Goal: Transaction & Acquisition: Purchase product/service

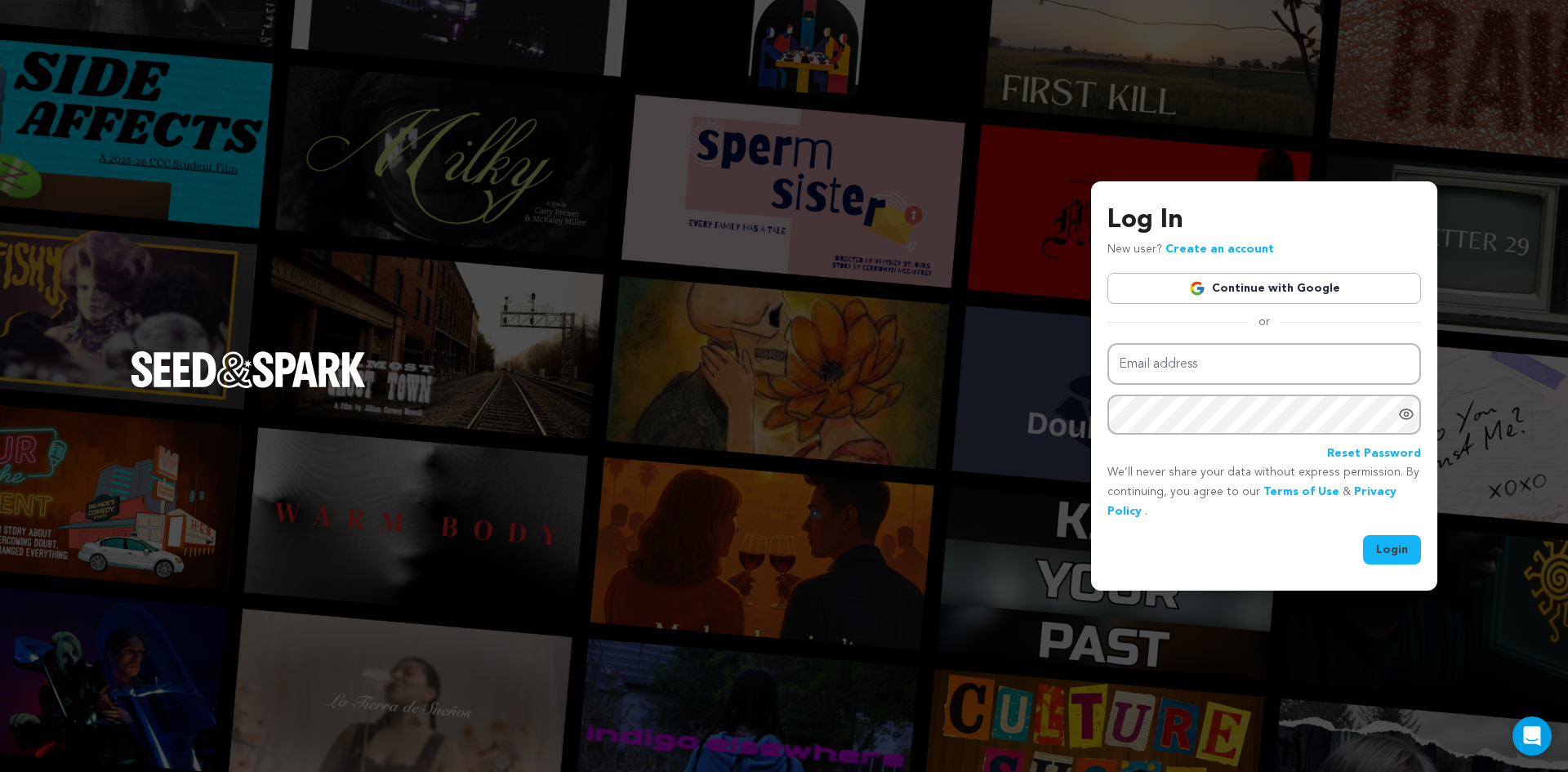
click at [1195, 301] on link "Continue with Google" at bounding box center [1264, 289] width 314 height 31
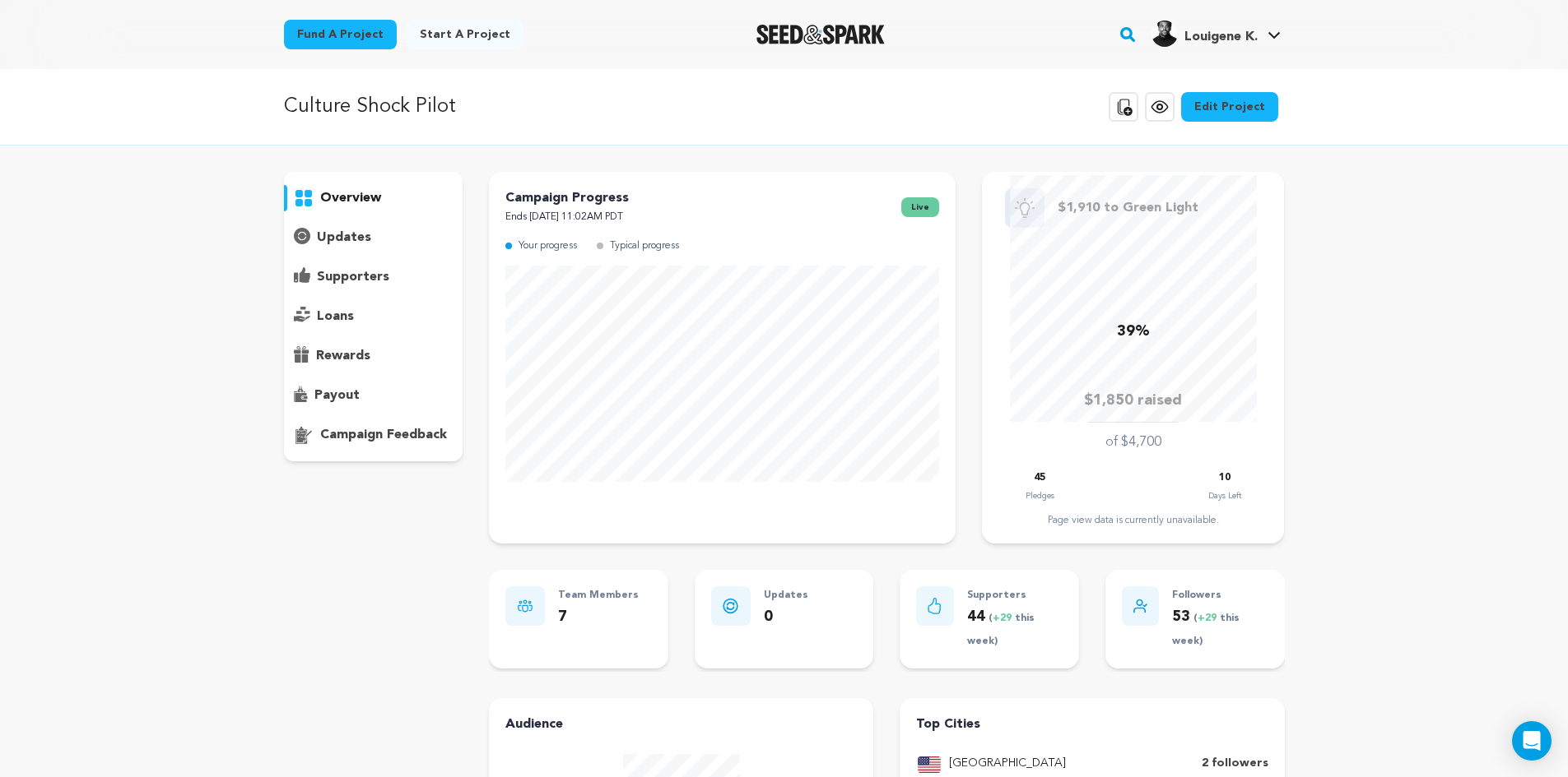
scroll to position [172, 0]
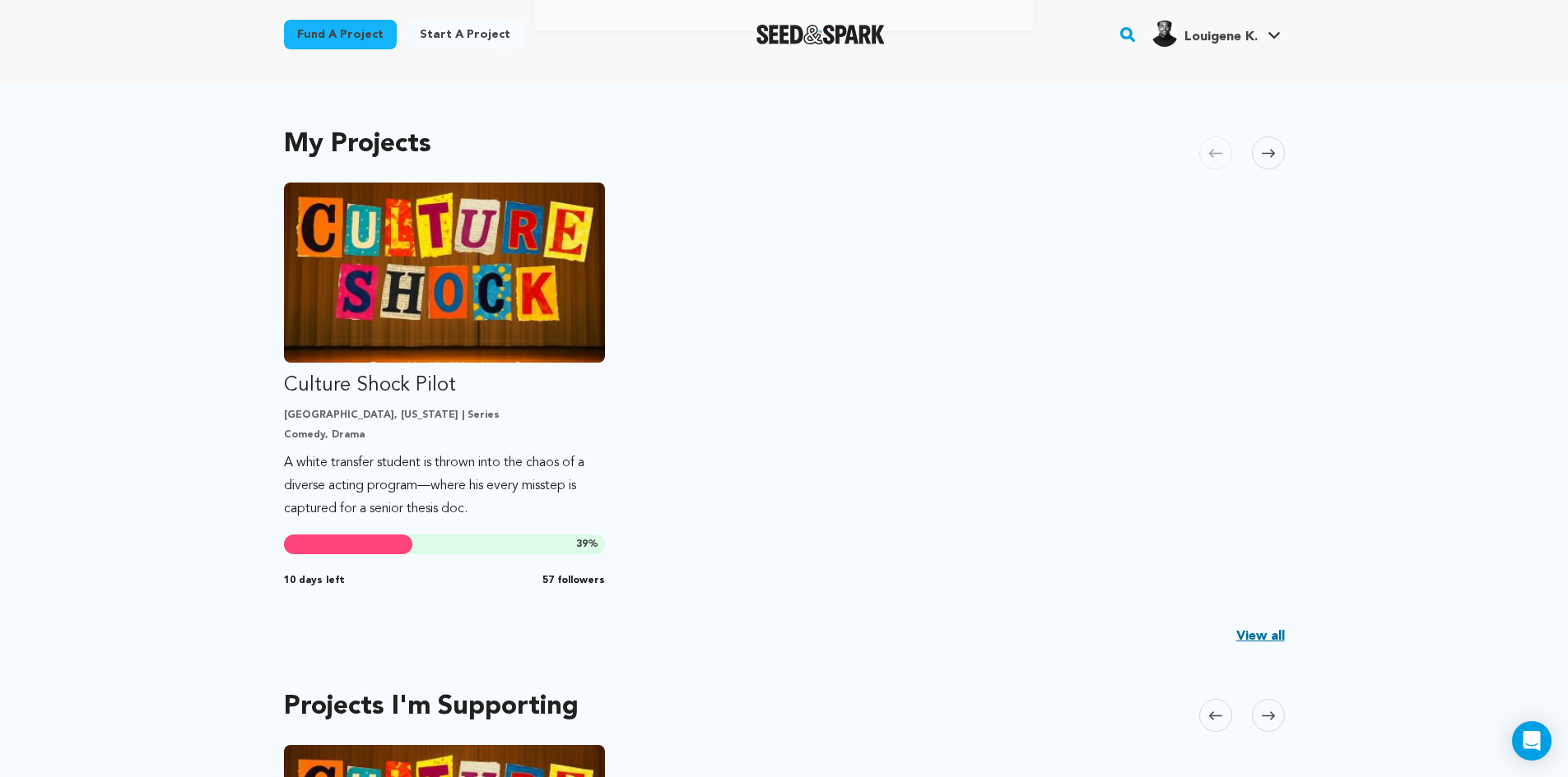
scroll to position [329, 0]
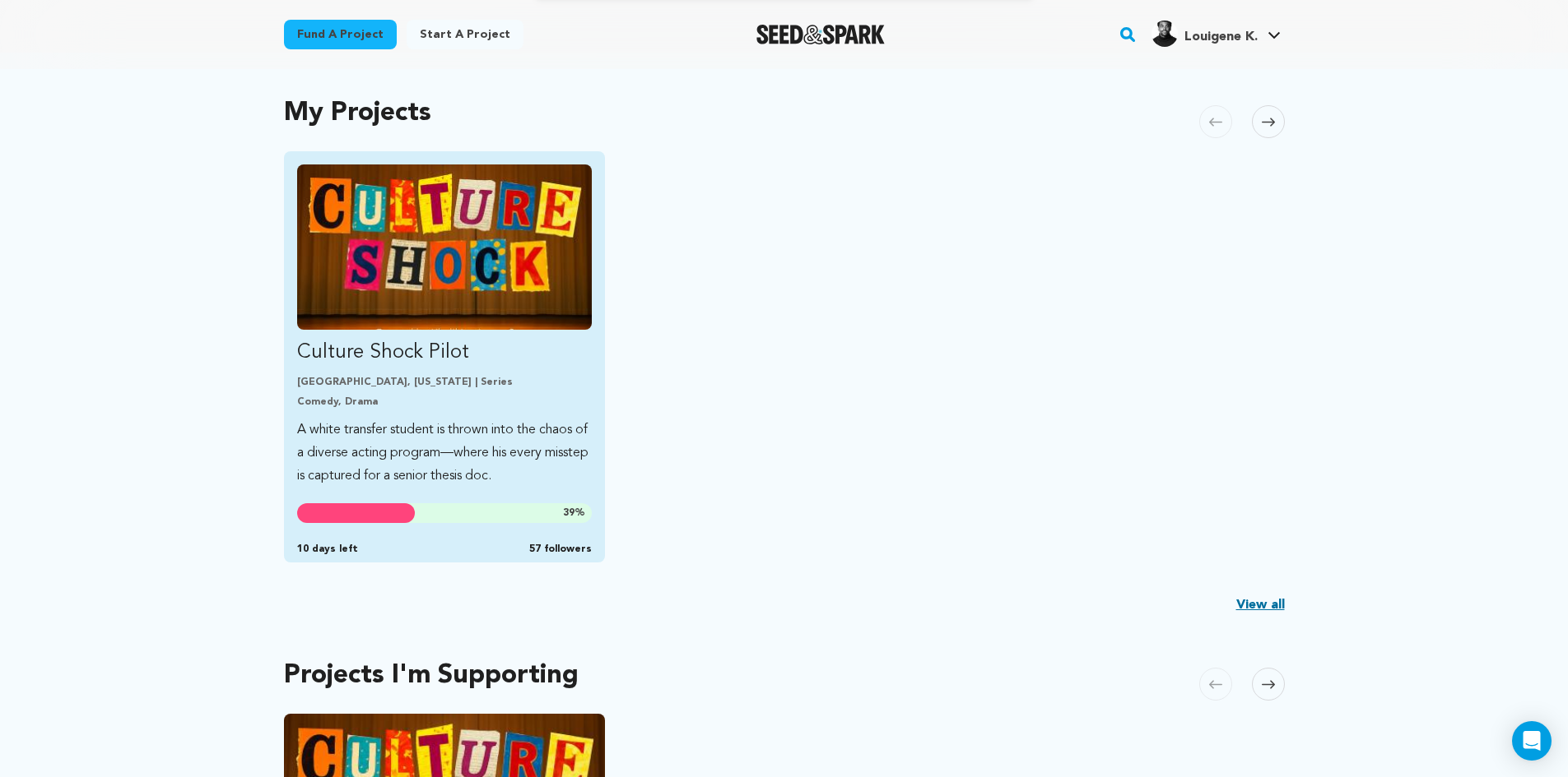
click at [424, 290] on img "Fund Culture Shock Pilot" at bounding box center [445, 247] width 296 height 165
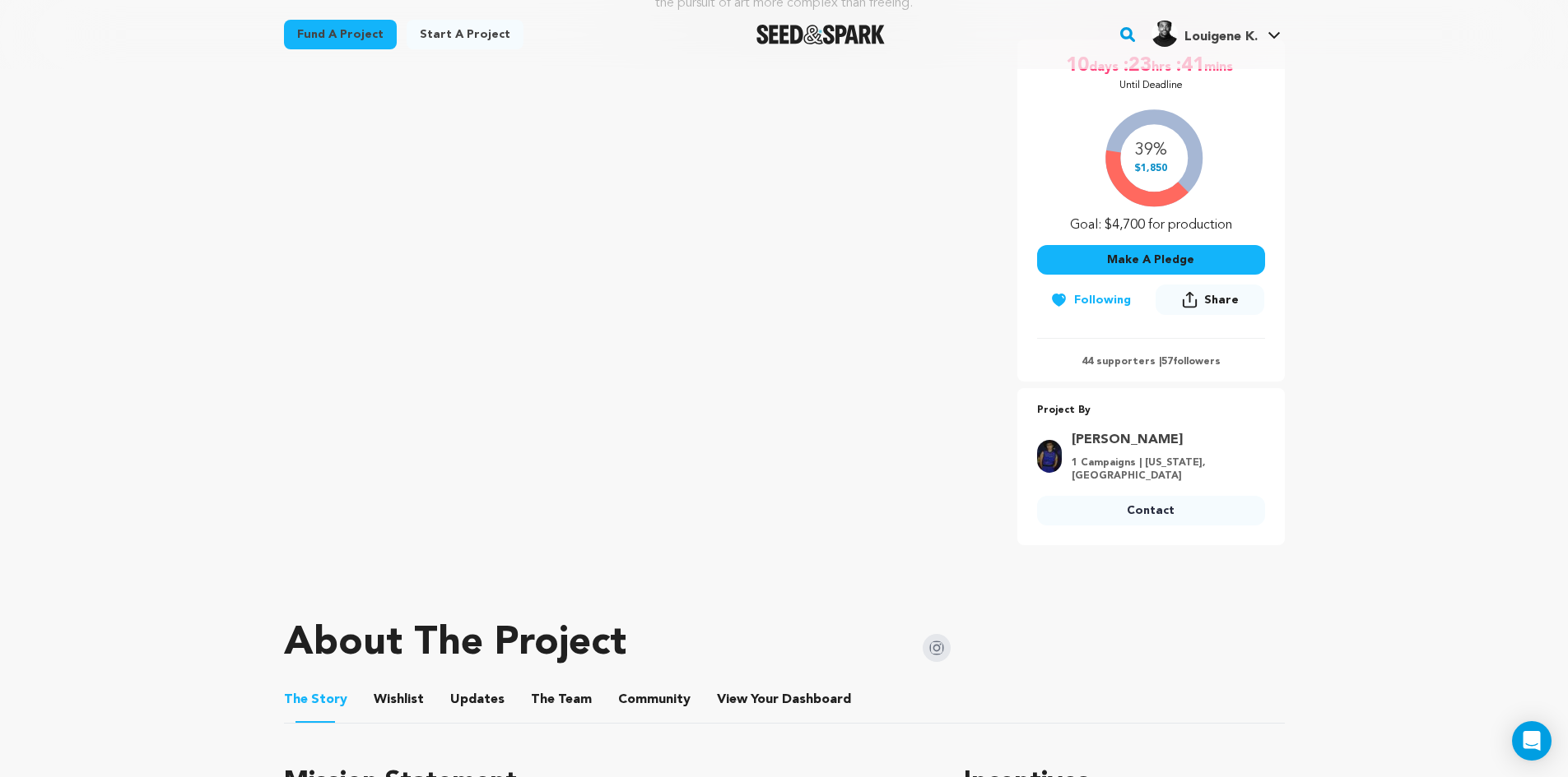
scroll to position [247, 0]
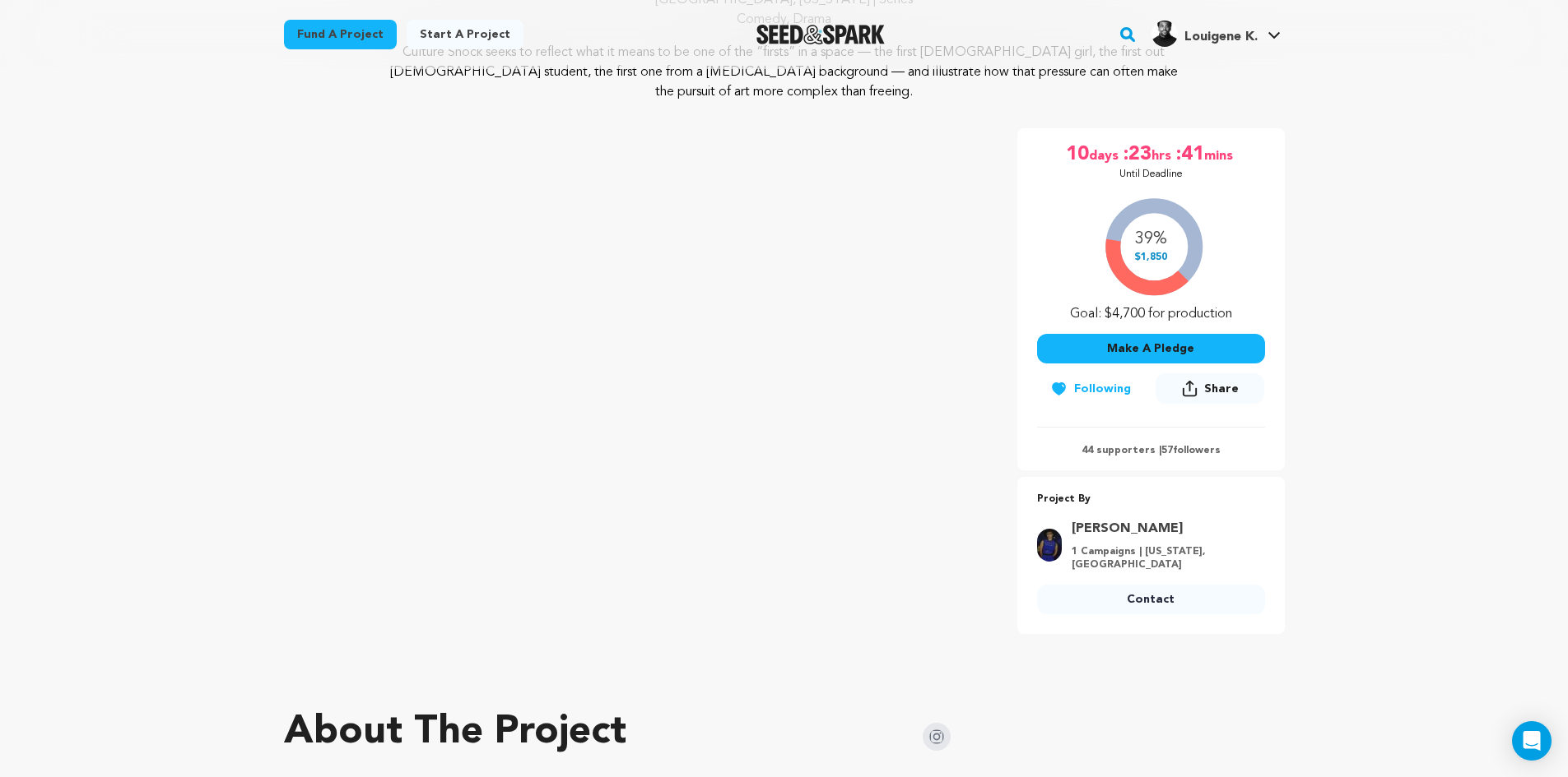
click at [1126, 299] on div "39% $1,850 Goal: $4,700 for production" at bounding box center [1151, 255] width 228 height 137
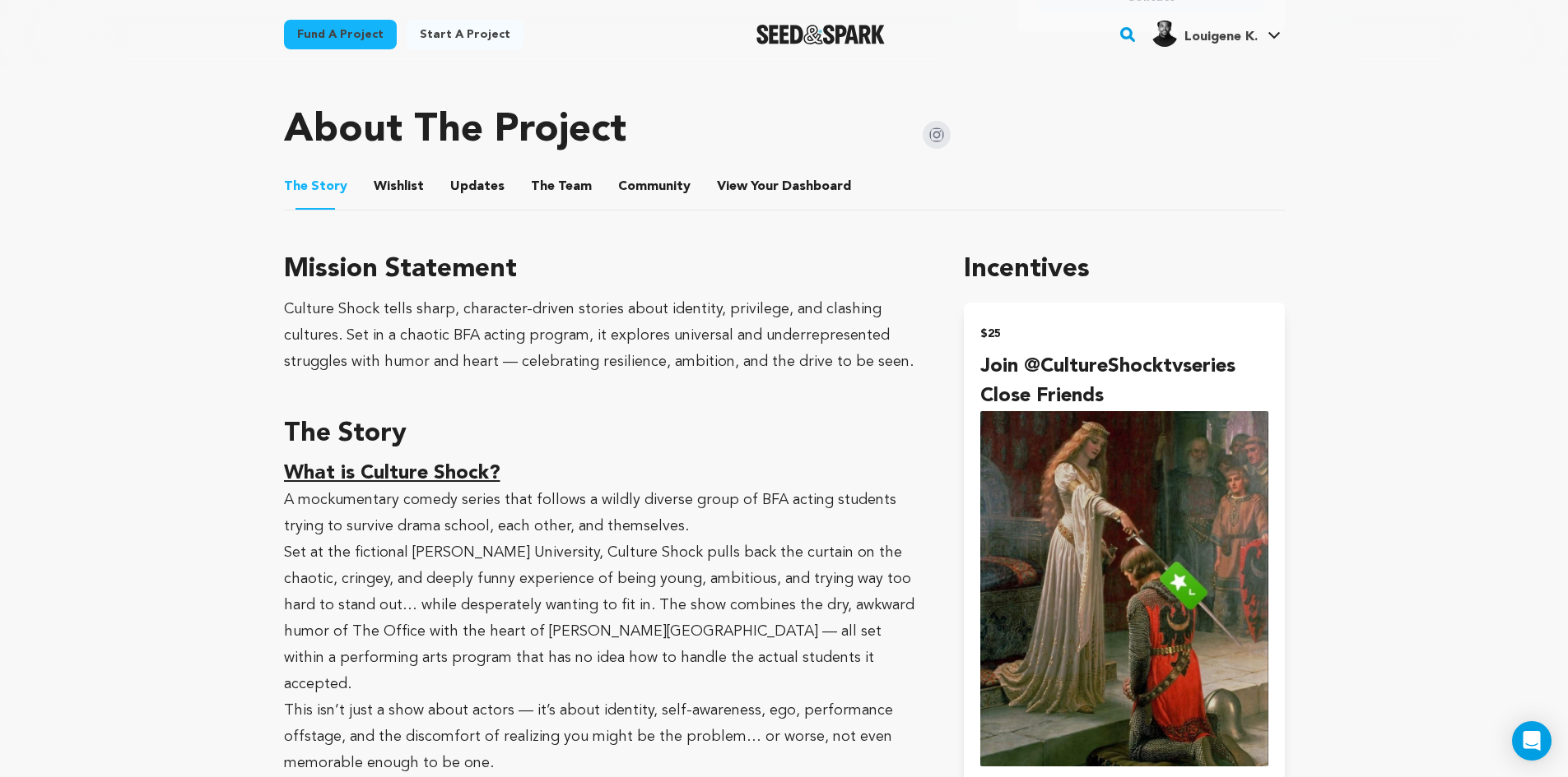
scroll to position [823, 0]
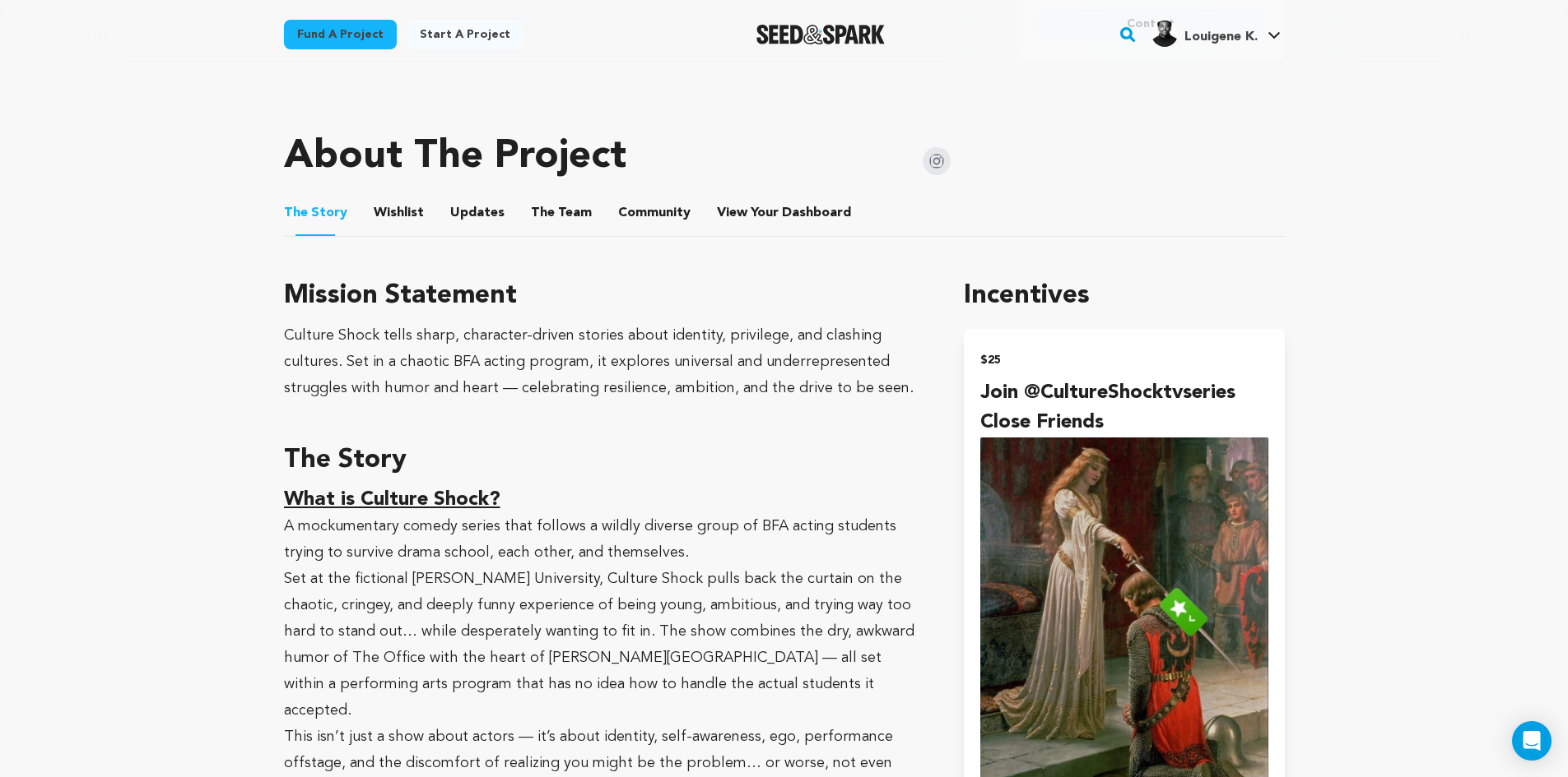
click at [835, 204] on li "View Your Dashboard View Your Dashboard" at bounding box center [785, 212] width 137 height 46
click at [767, 203] on span "View Your Dashboard" at bounding box center [785, 212] width 137 height 20
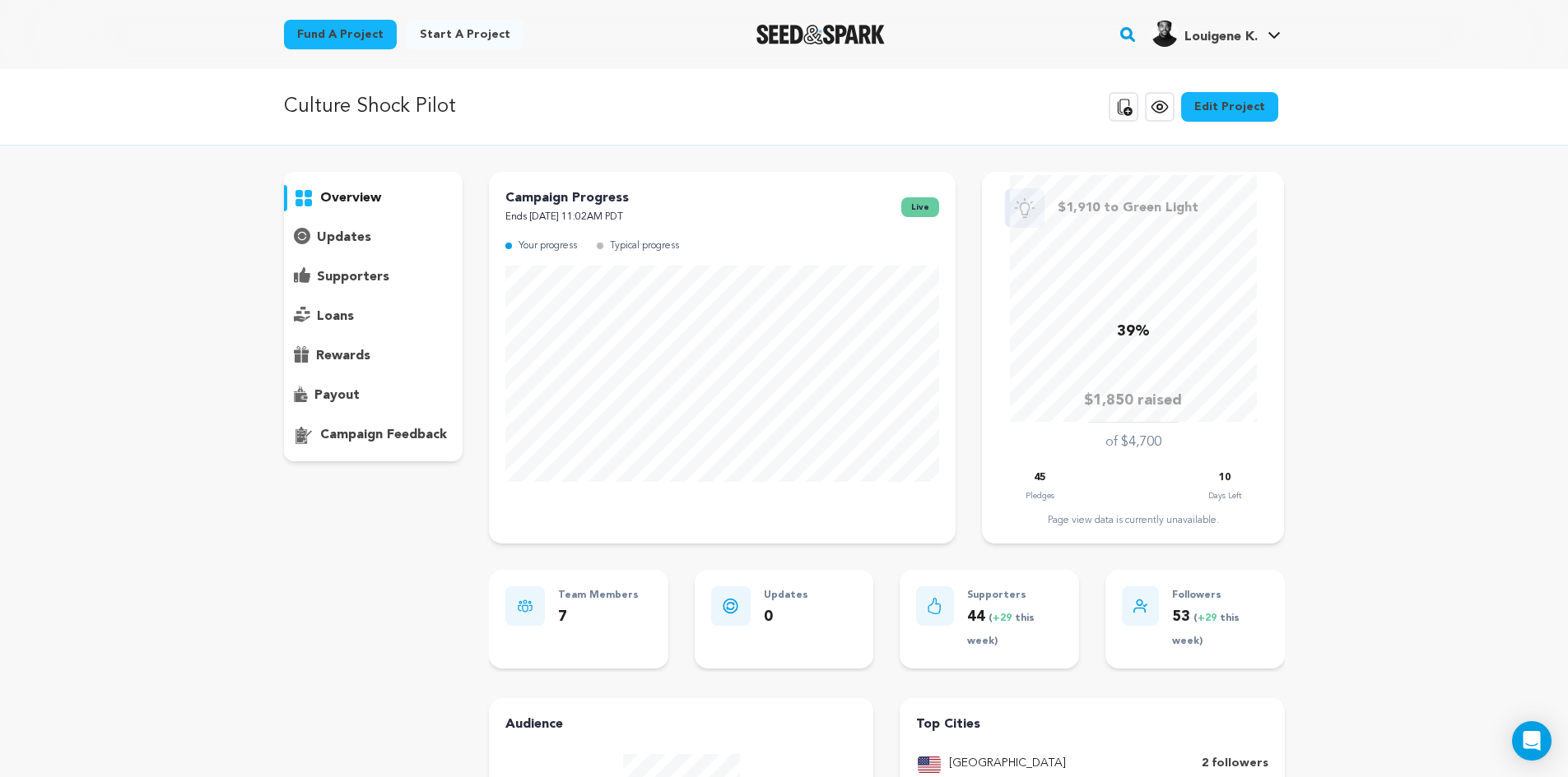
click at [925, 205] on span "live" at bounding box center [920, 207] width 38 height 20
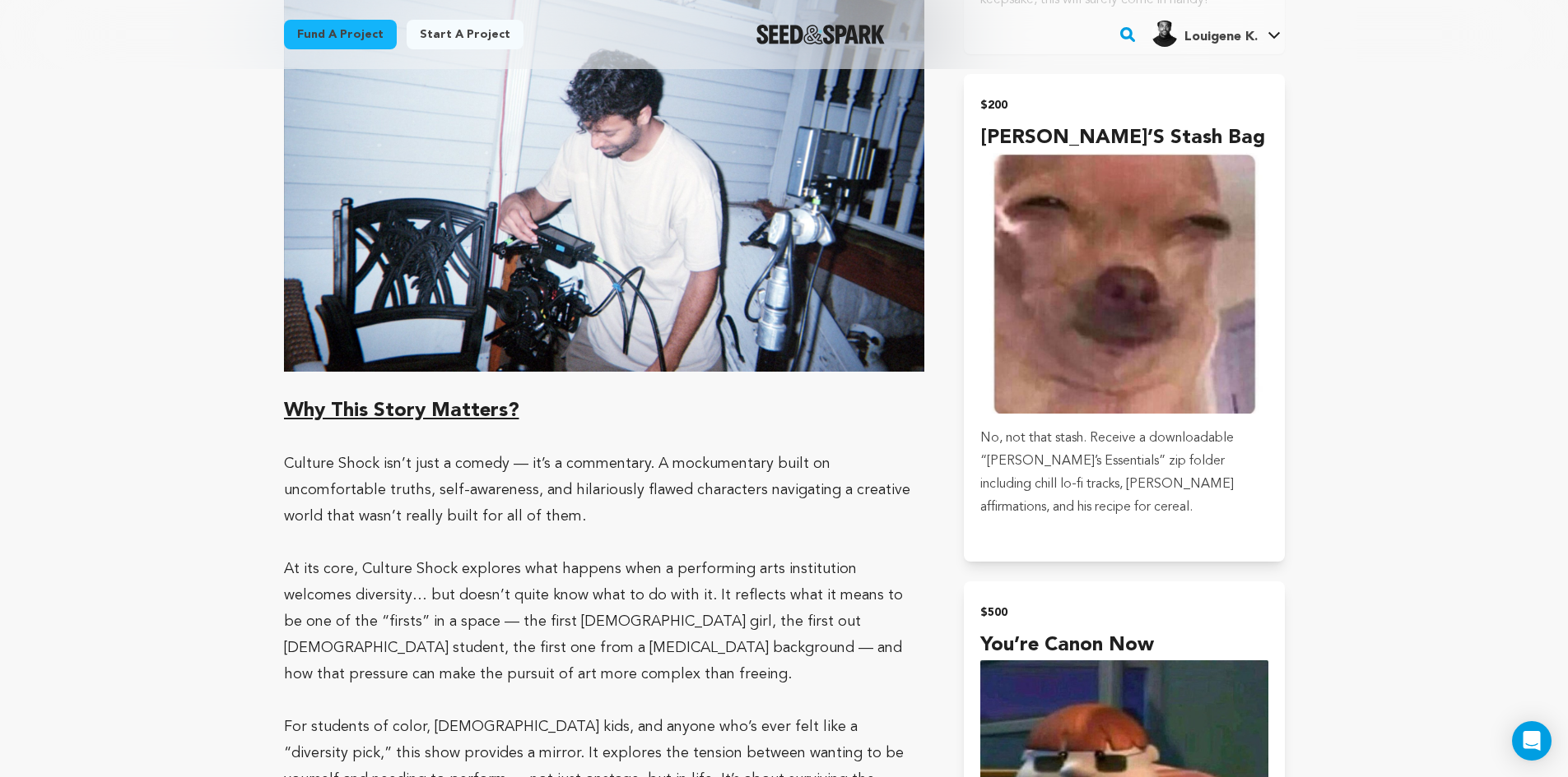
scroll to position [3866, 0]
